Goal: Transaction & Acquisition: Purchase product/service

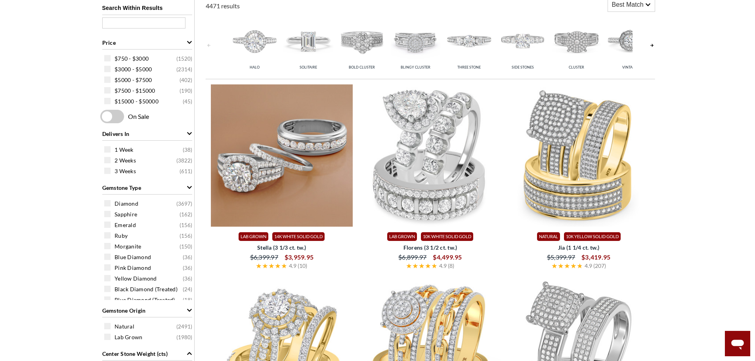
scroll to position [357, 0]
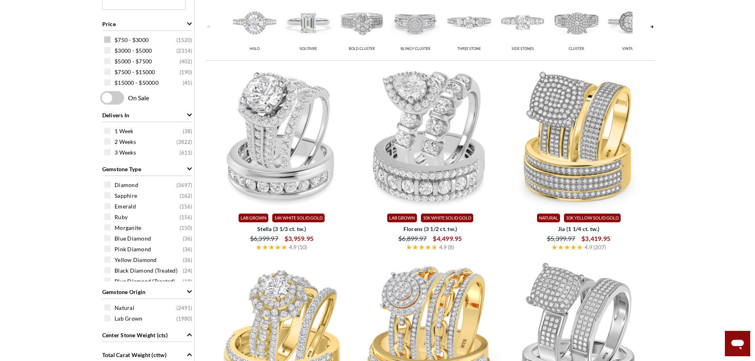
click at [108, 38] on span at bounding box center [107, 39] width 6 height 6
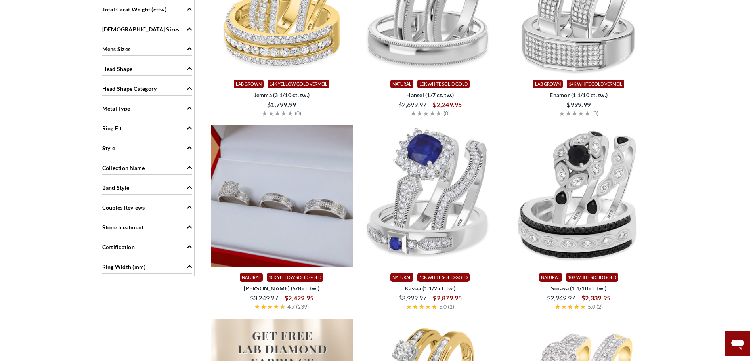
scroll to position [763, 0]
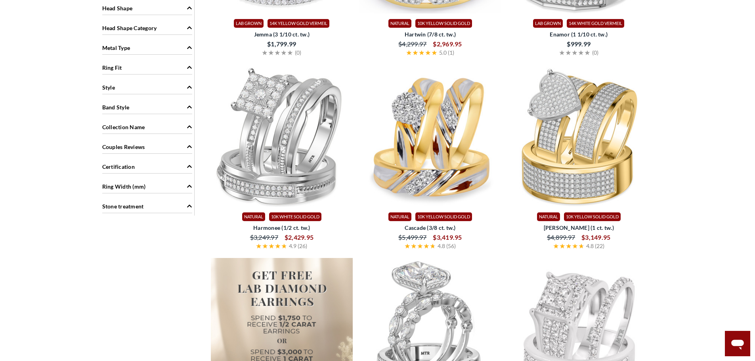
scroll to position [357, 0]
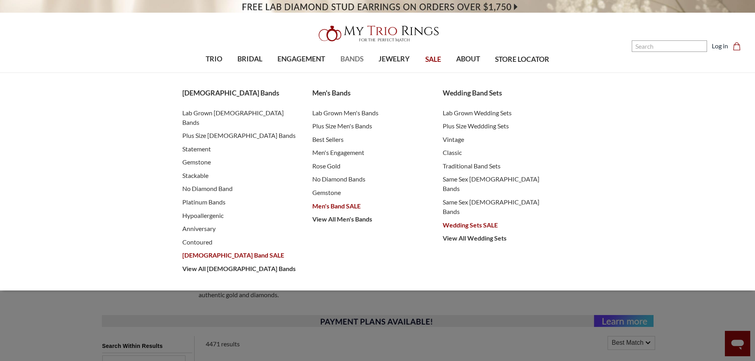
click at [349, 59] on span "BANDS" at bounding box center [352, 59] width 23 height 10
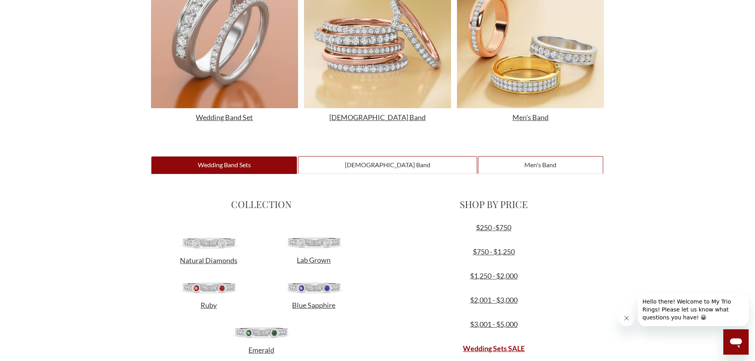
scroll to position [397, 0]
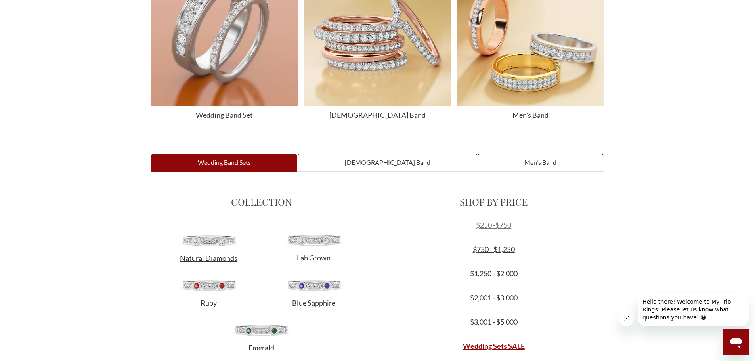
click at [495, 227] on link "$250 -$750" at bounding box center [493, 225] width 35 height 9
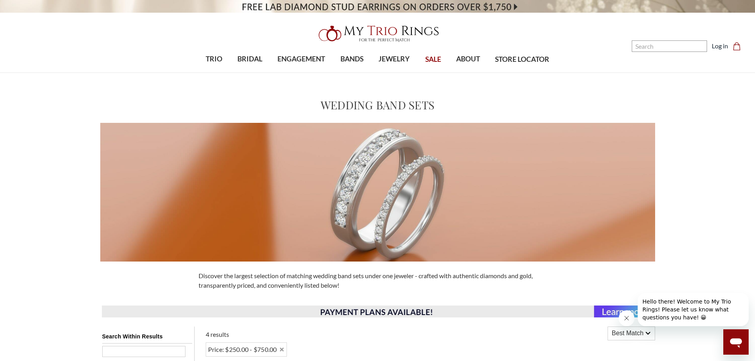
click at [435, 61] on span "SALE" at bounding box center [433, 59] width 16 height 10
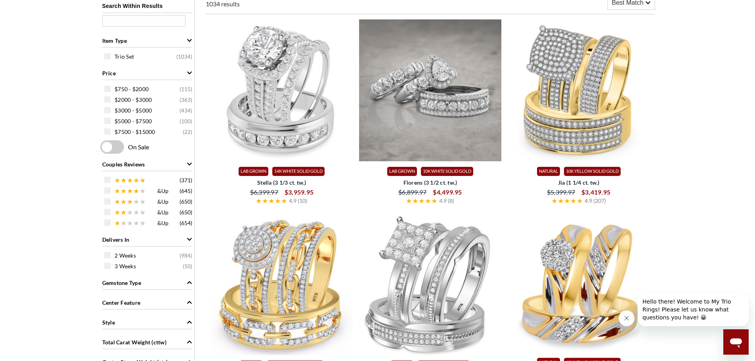
scroll to position [357, 0]
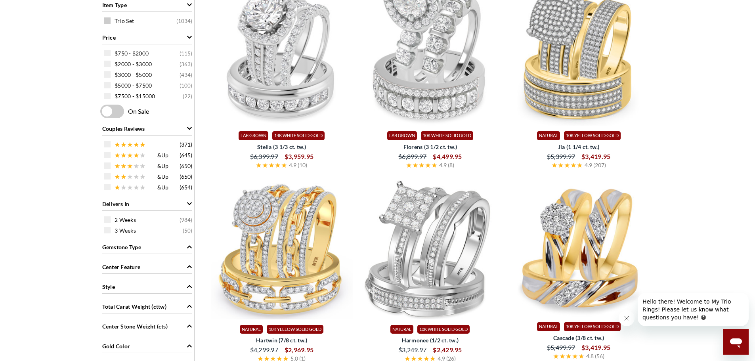
click at [106, 22] on span at bounding box center [107, 20] width 6 height 6
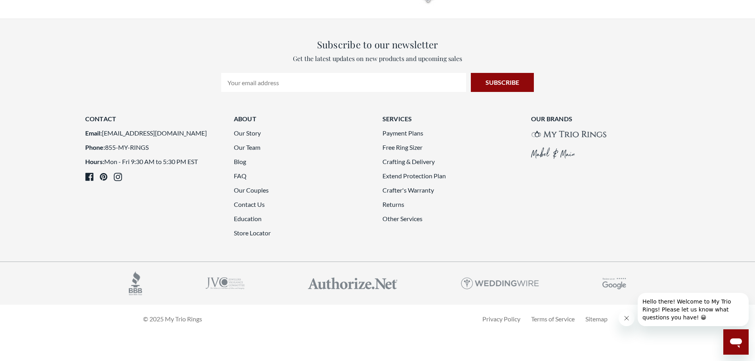
scroll to position [2053, 0]
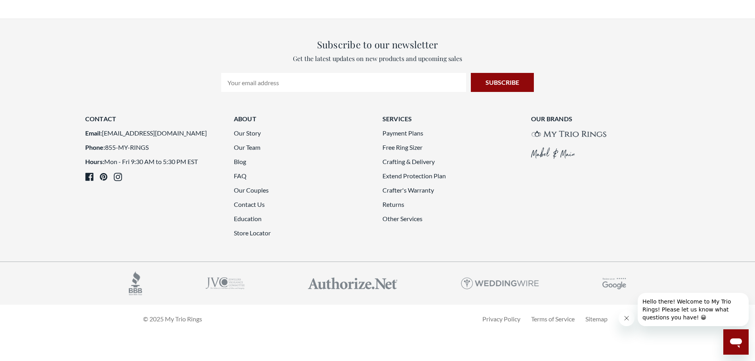
scroll to position [2013, 0]
